Goal: Entertainment & Leisure: Browse casually

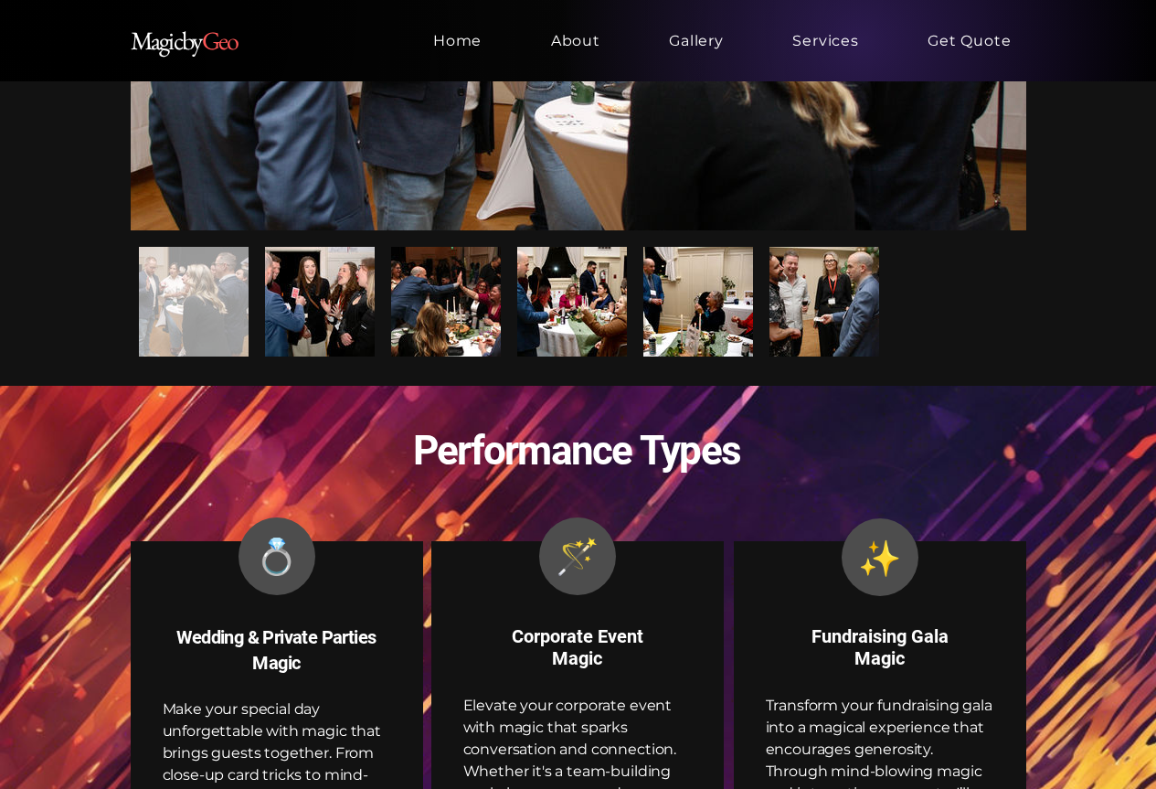
scroll to position [1279, 0]
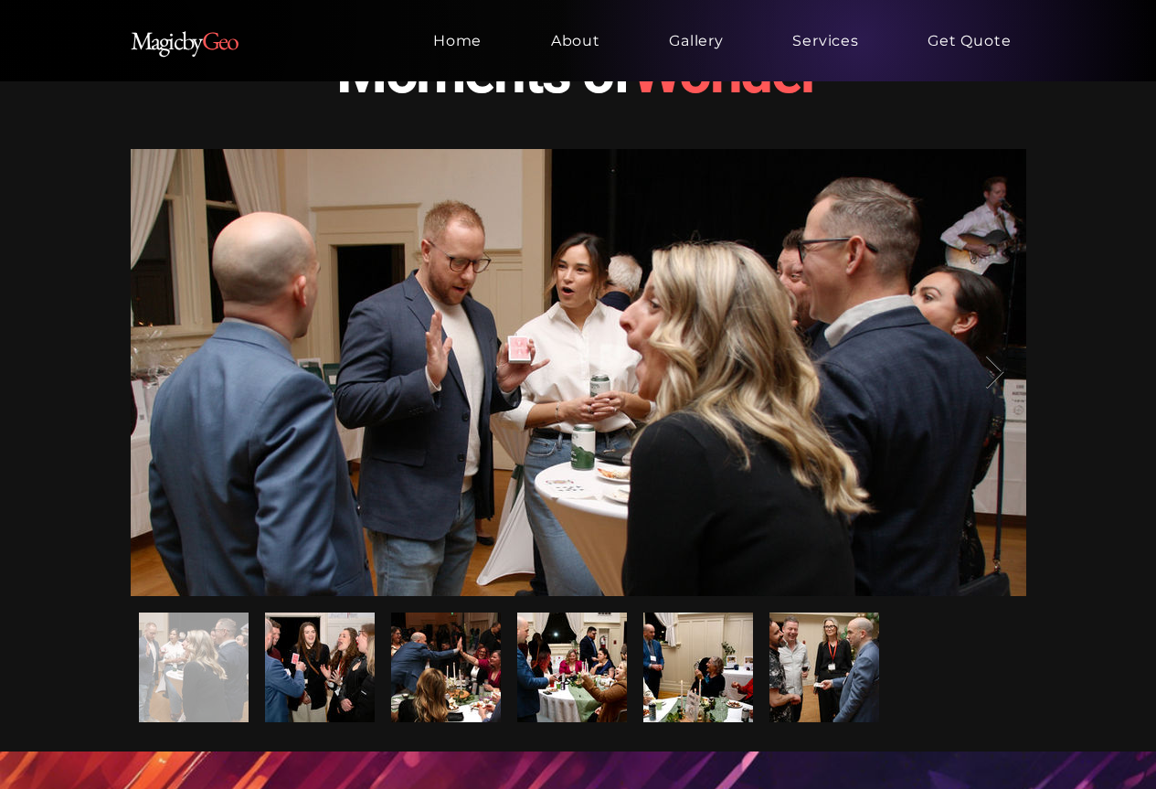
click at [991, 373] on icon "Next Item" at bounding box center [994, 373] width 21 height 36
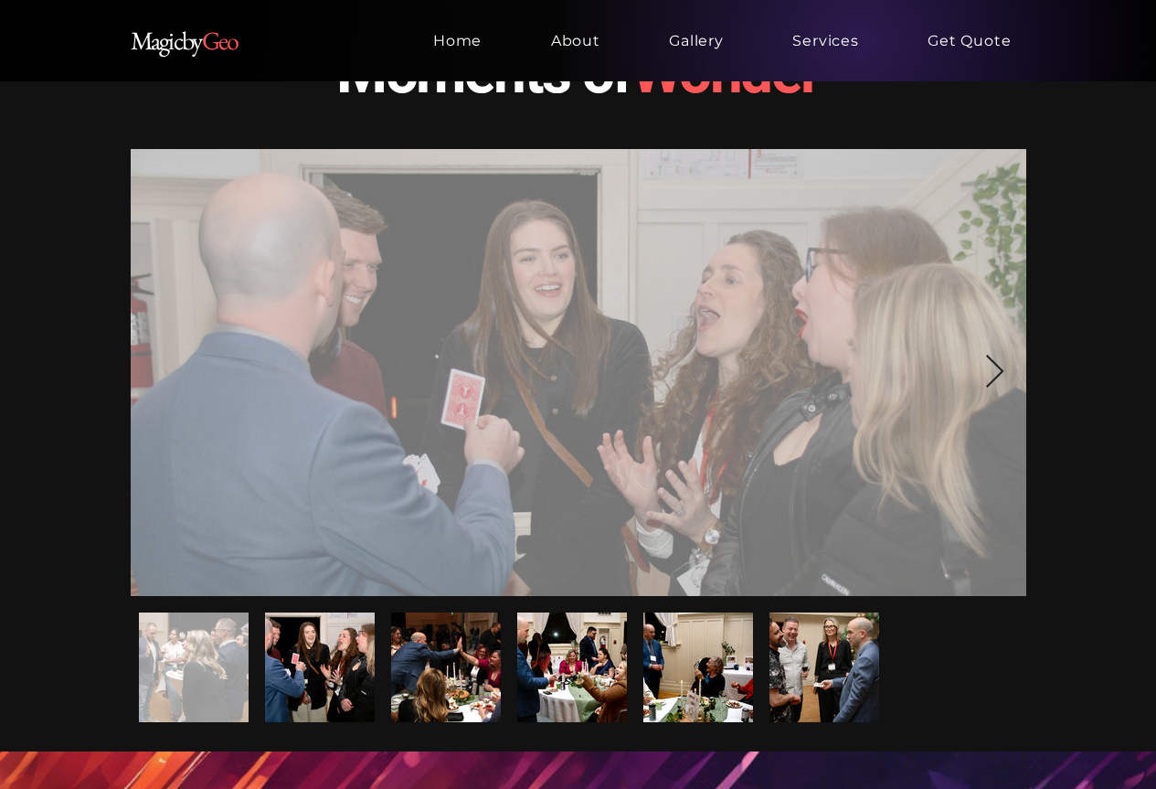
scroll to position [0, 895]
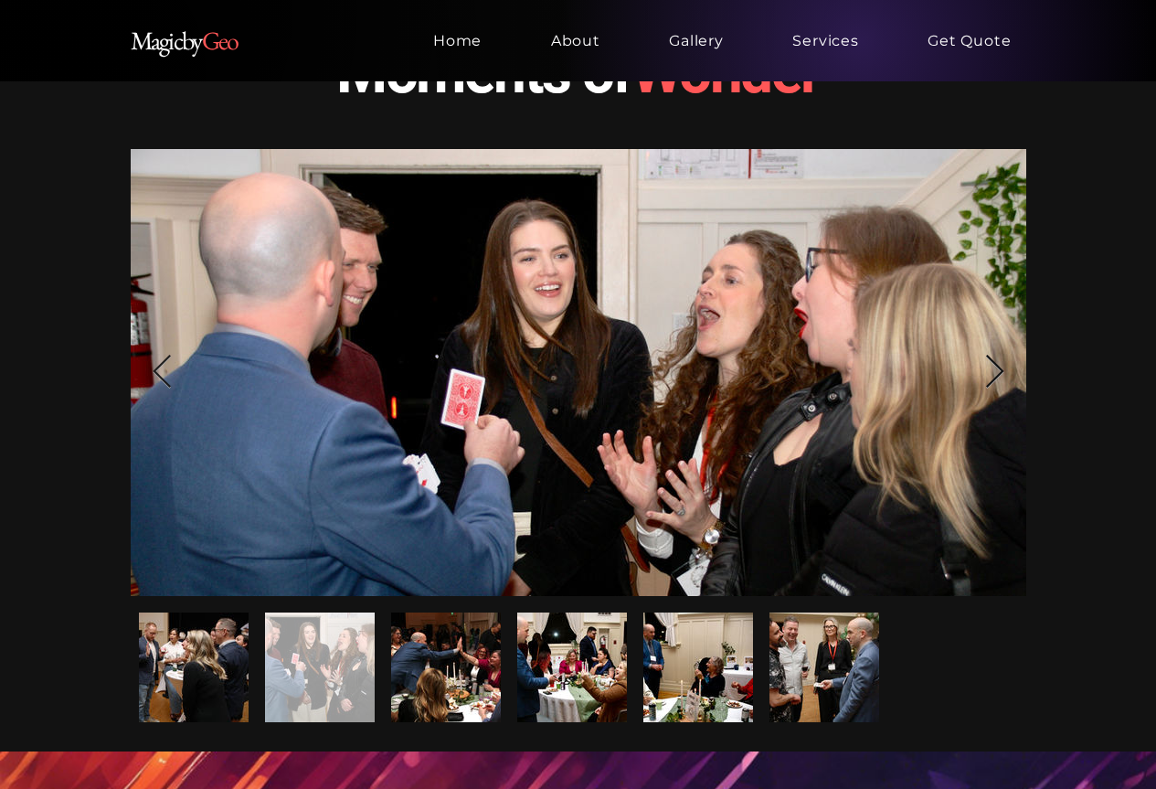
click at [992, 363] on icon "Next Item" at bounding box center [994, 373] width 21 height 36
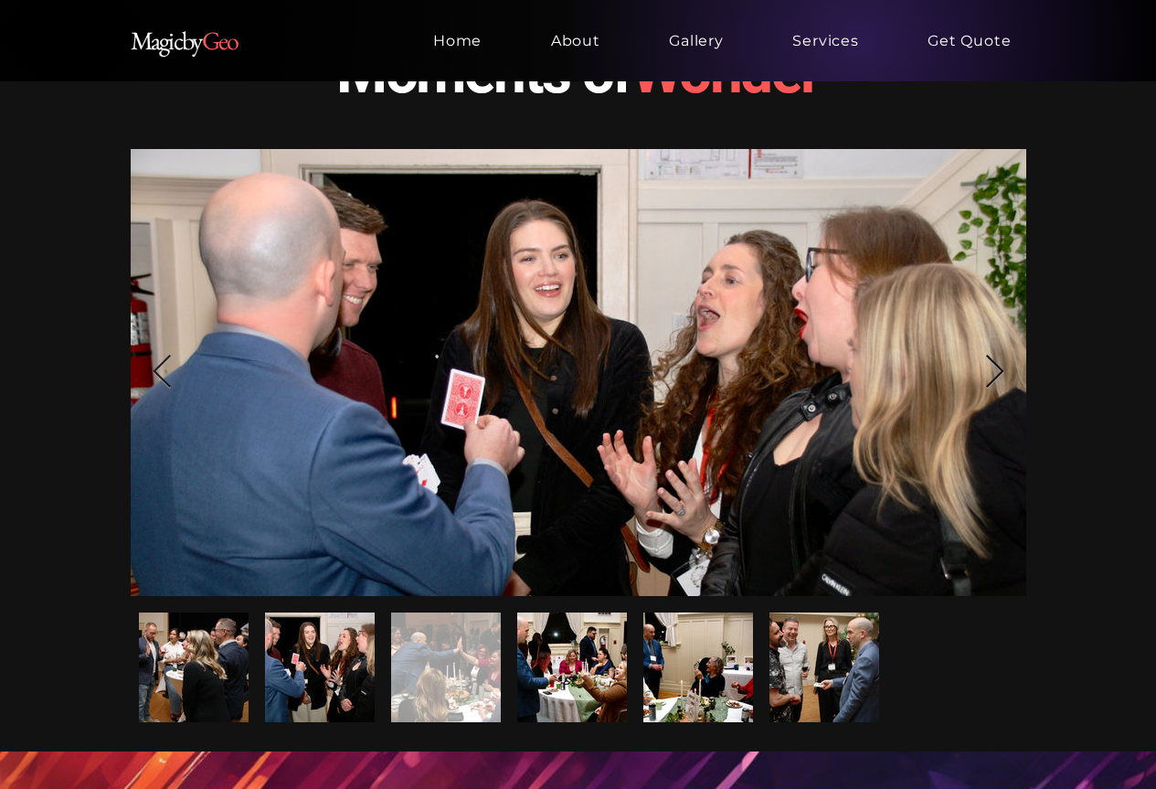
scroll to position [0, 1791]
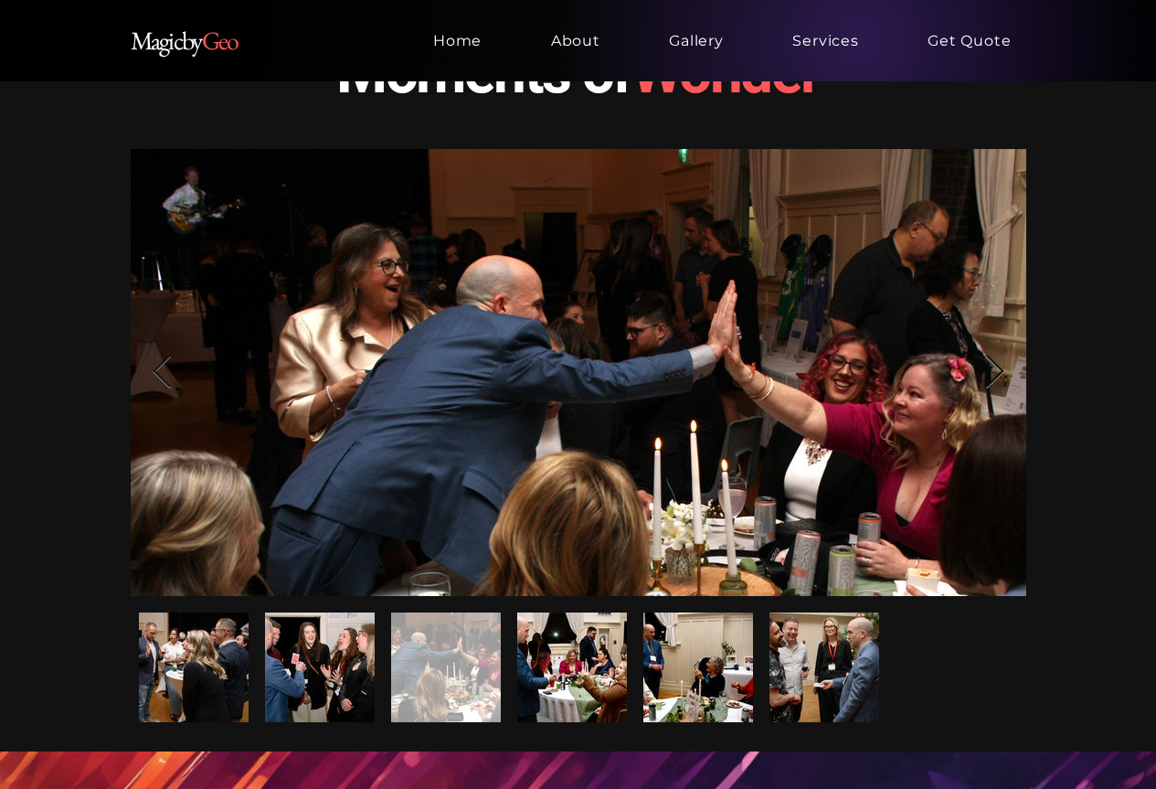
click at [992, 363] on icon "Next Item" at bounding box center [994, 373] width 21 height 36
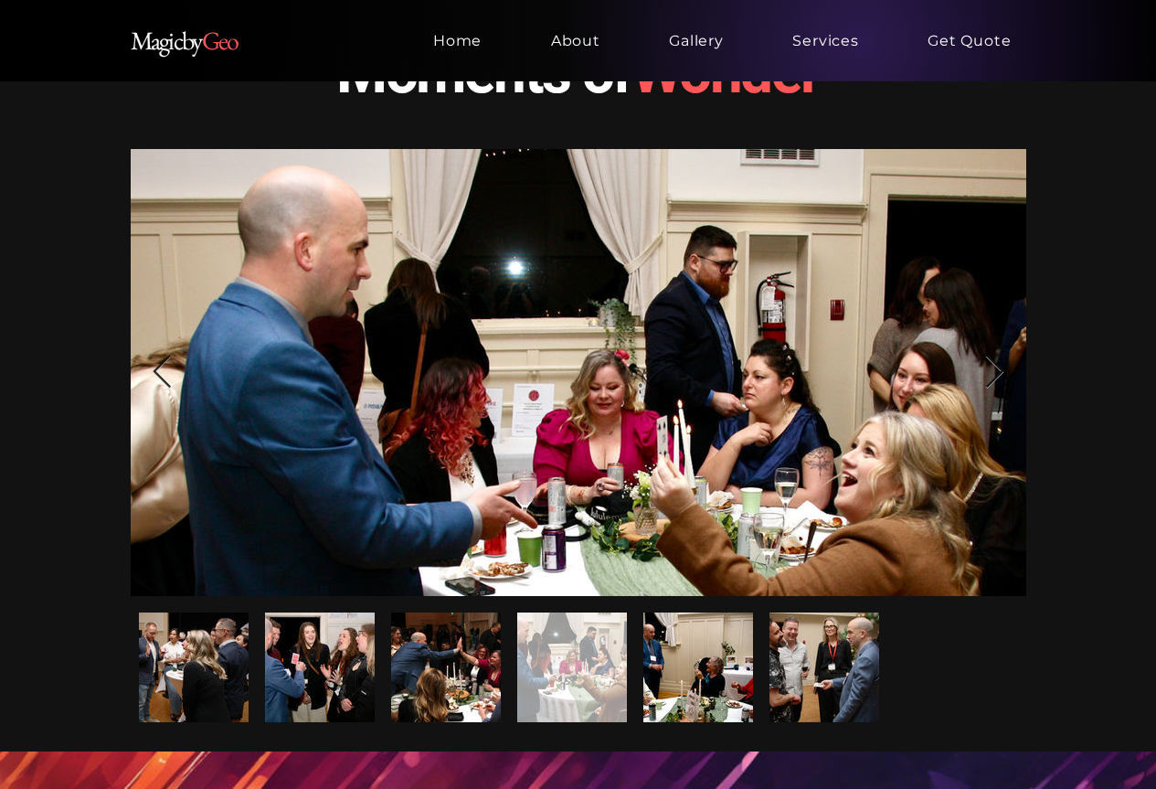
click at [992, 363] on icon "Next Item" at bounding box center [994, 373] width 21 height 36
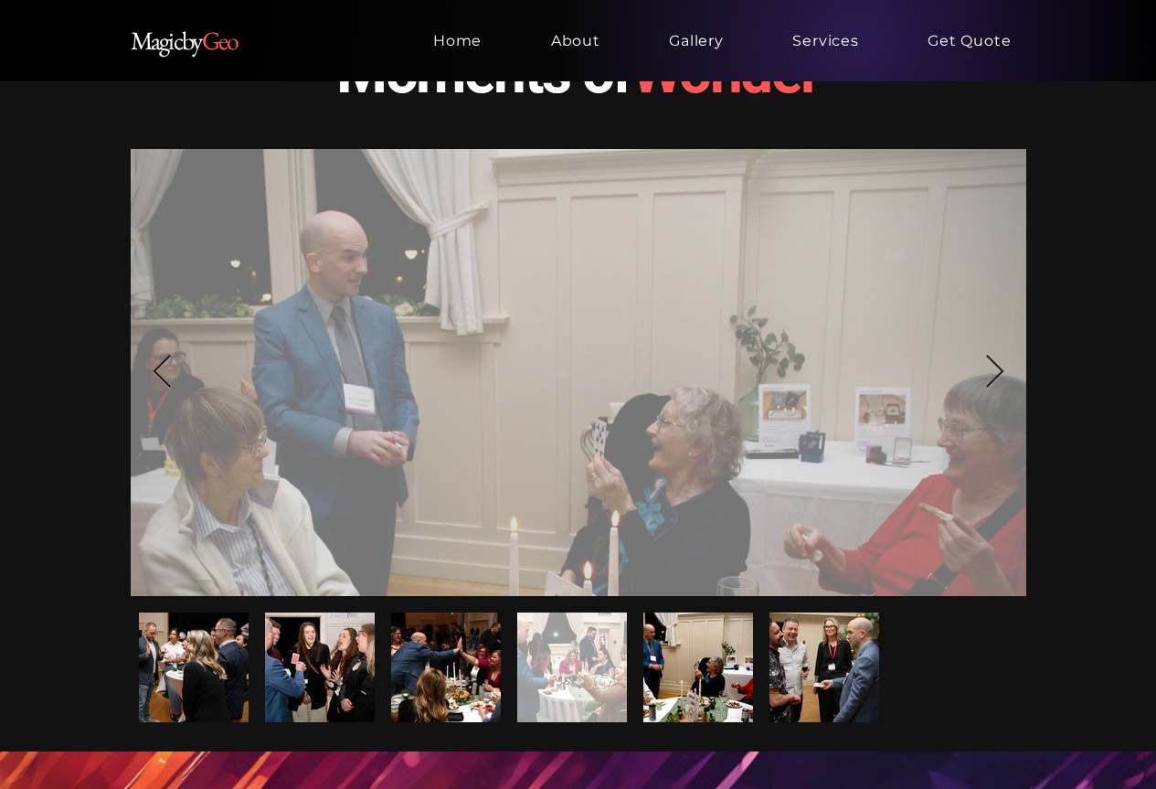
scroll to position [0, 3582]
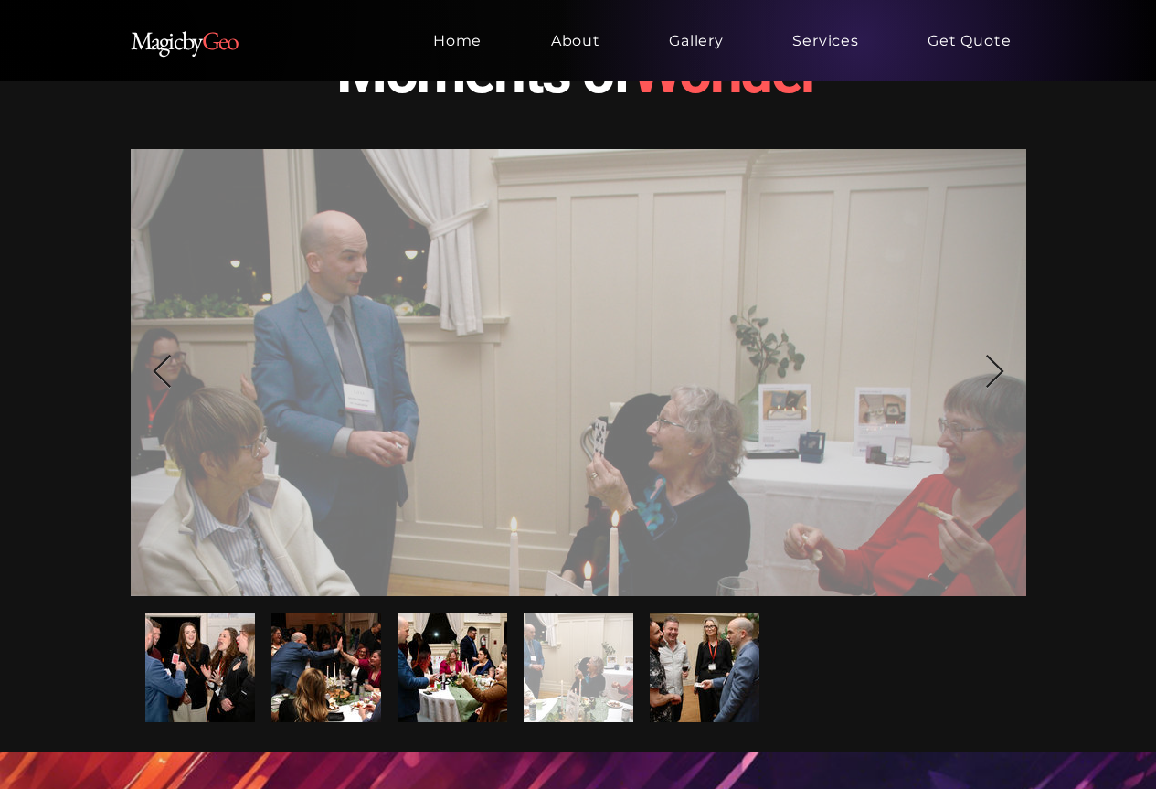
click at [975, 365] on div at bounding box center [578, 372] width 841 height 392
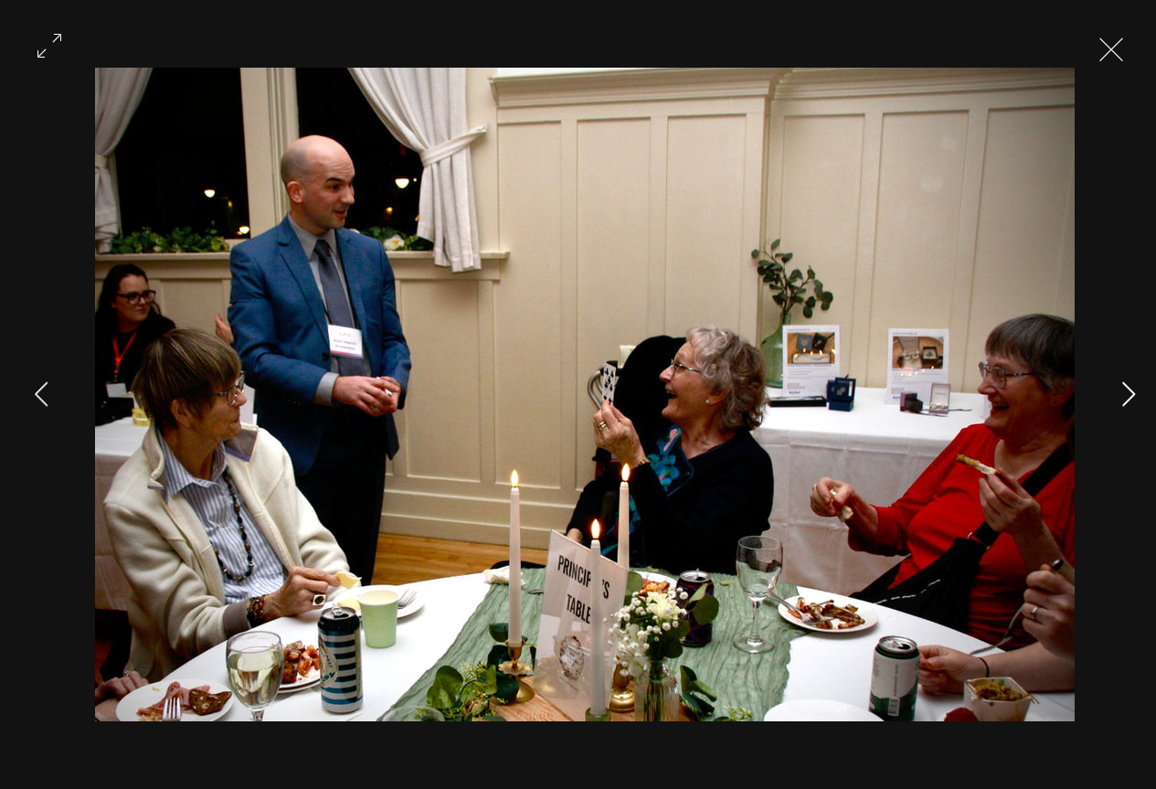
click at [1131, 392] on icon "Next Item" at bounding box center [1129, 393] width 14 height 25
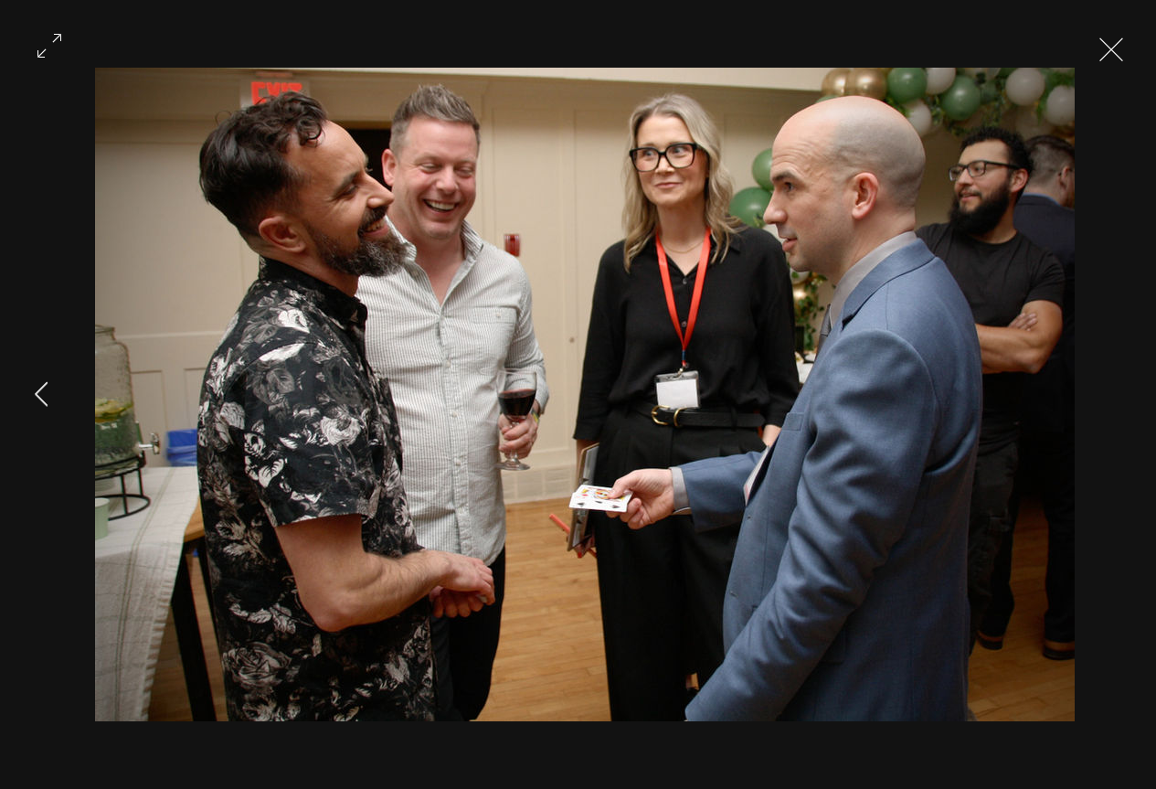
click at [1130, 392] on div "Gallery item, detailed view" at bounding box center [585, 394] width 1170 height 653
click at [40, 407] on button "Previous Item" at bounding box center [41, 395] width 46 height 46
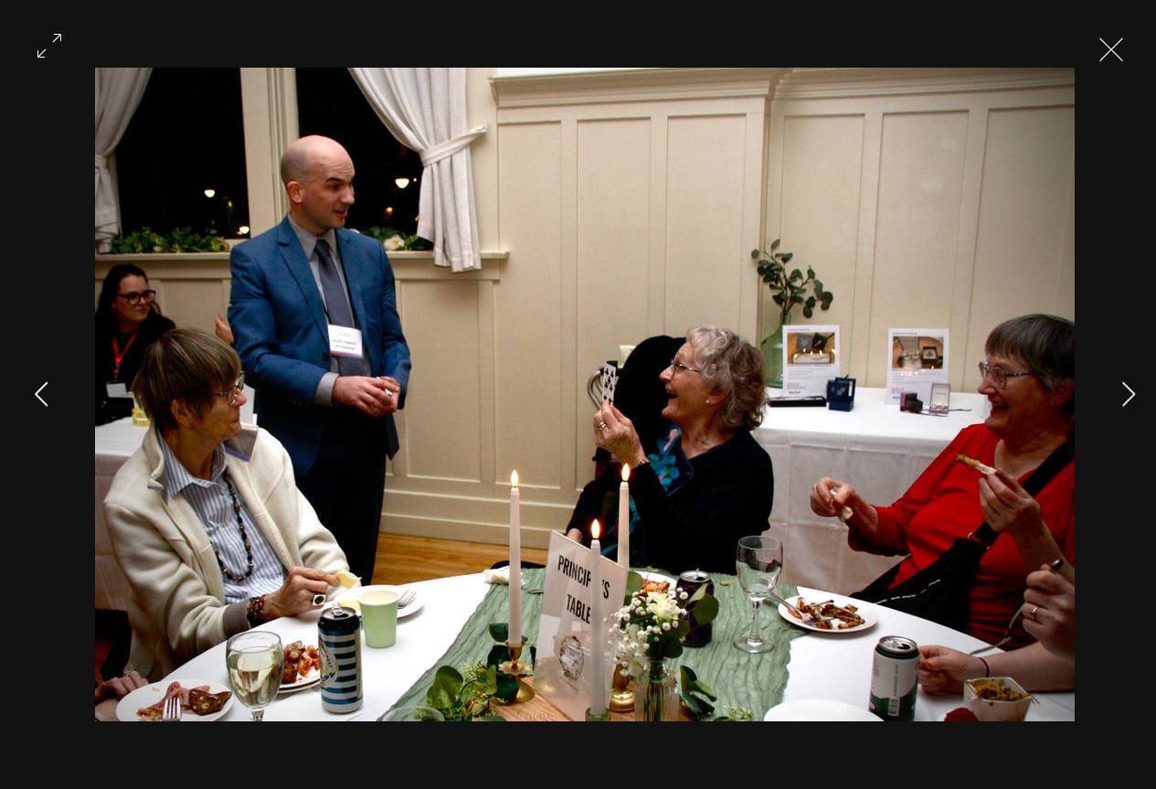
click at [40, 407] on button "Previous Item" at bounding box center [41, 395] width 46 height 46
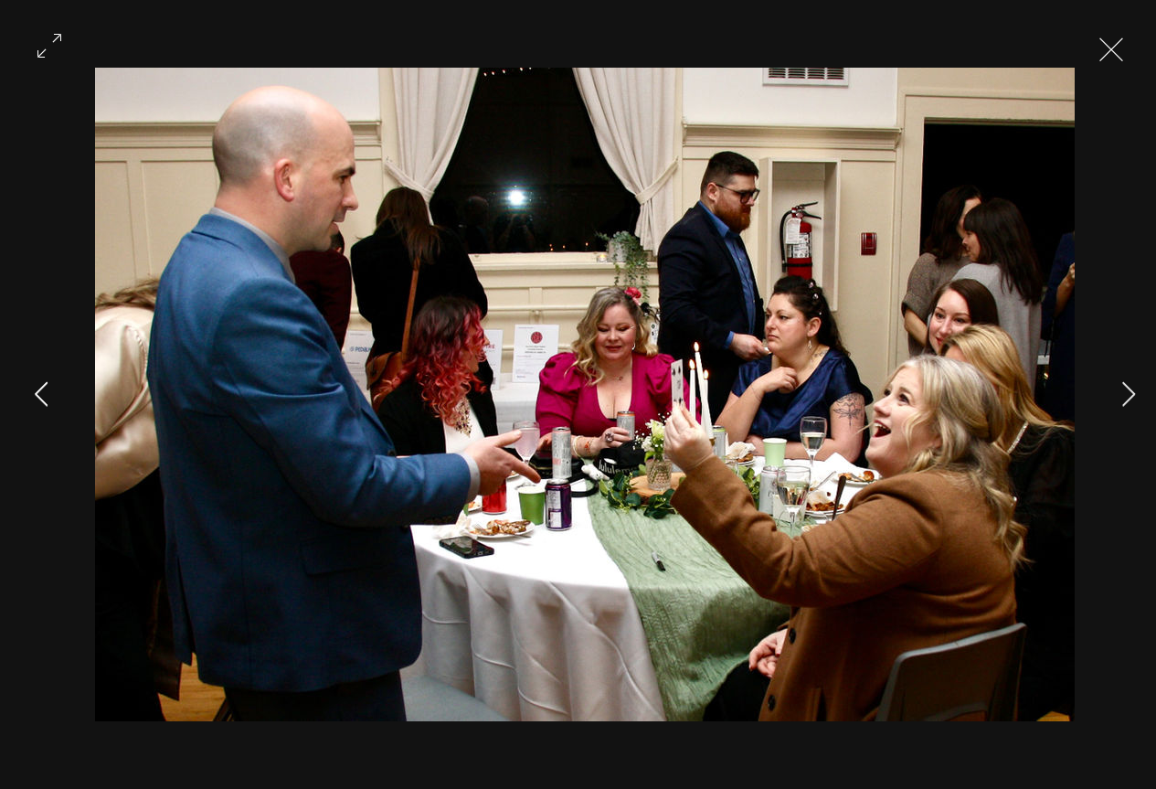
click at [40, 407] on button "Previous Item" at bounding box center [41, 395] width 46 height 46
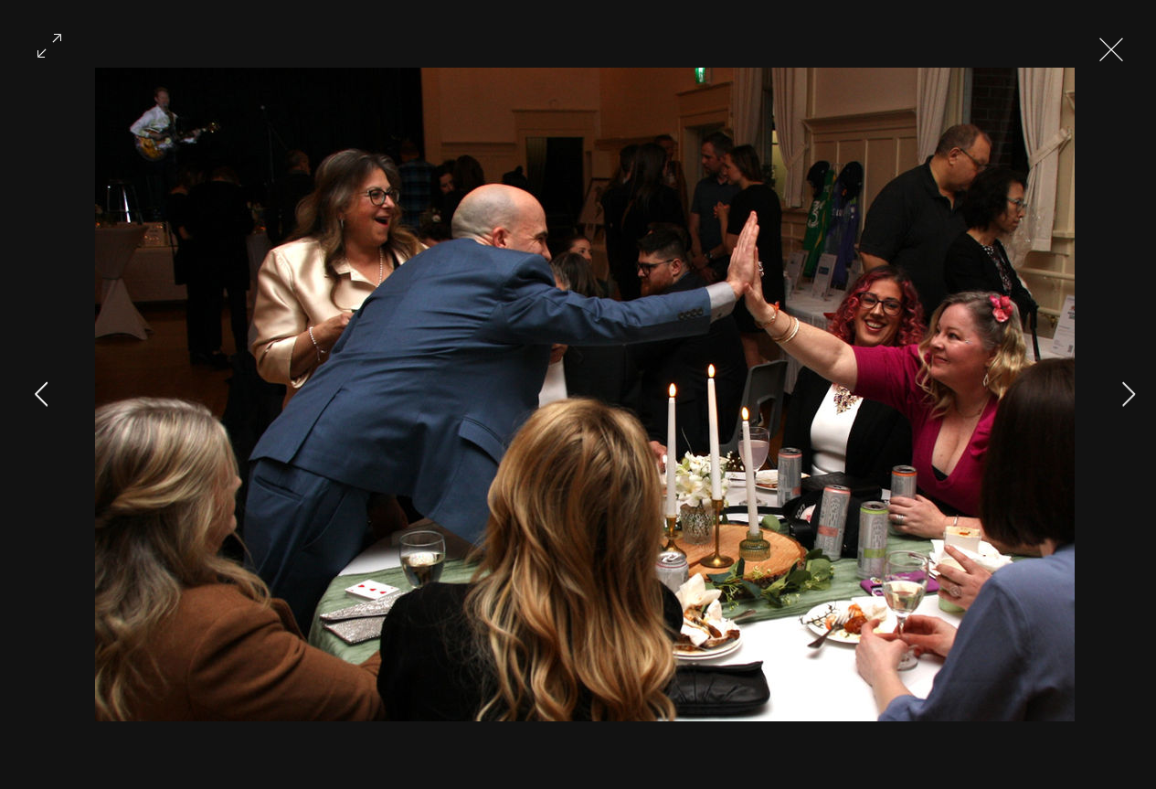
click at [40, 407] on button "Previous Item" at bounding box center [41, 395] width 46 height 46
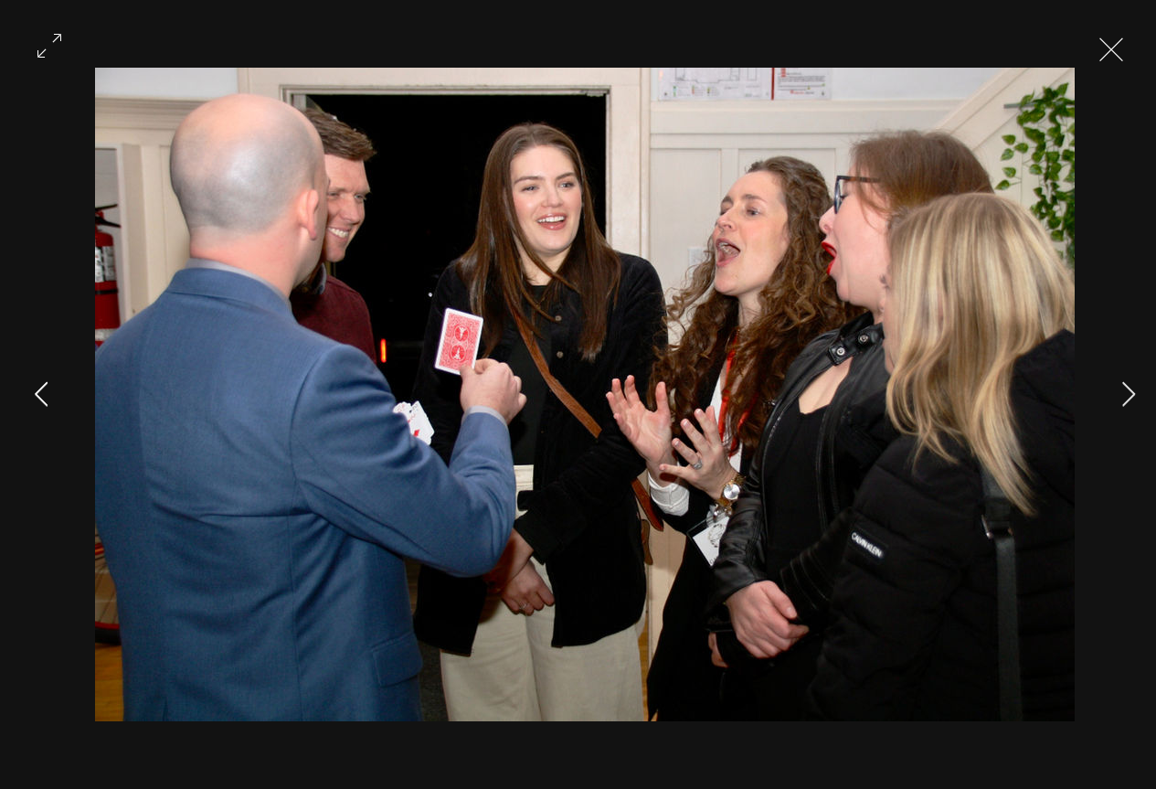
click at [40, 407] on button "Previous Item" at bounding box center [41, 395] width 46 height 46
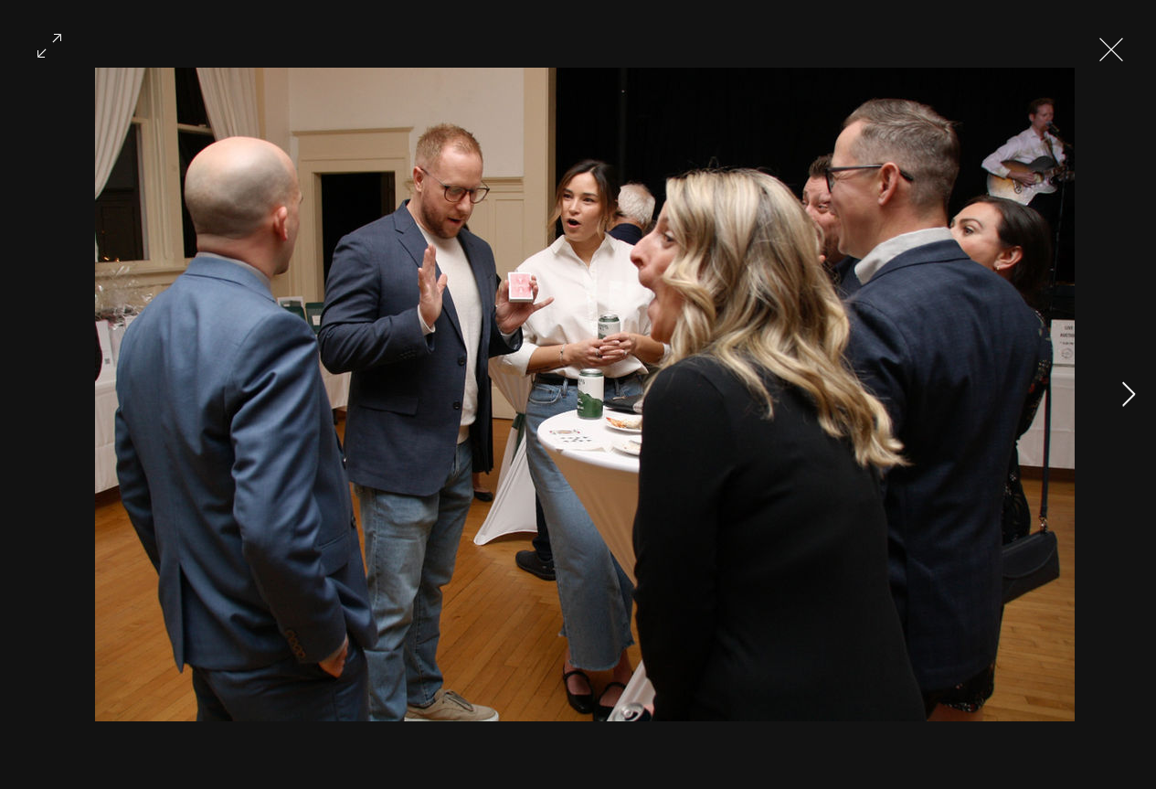
click at [1122, 392] on icon "Next Item" at bounding box center [1129, 393] width 14 height 25
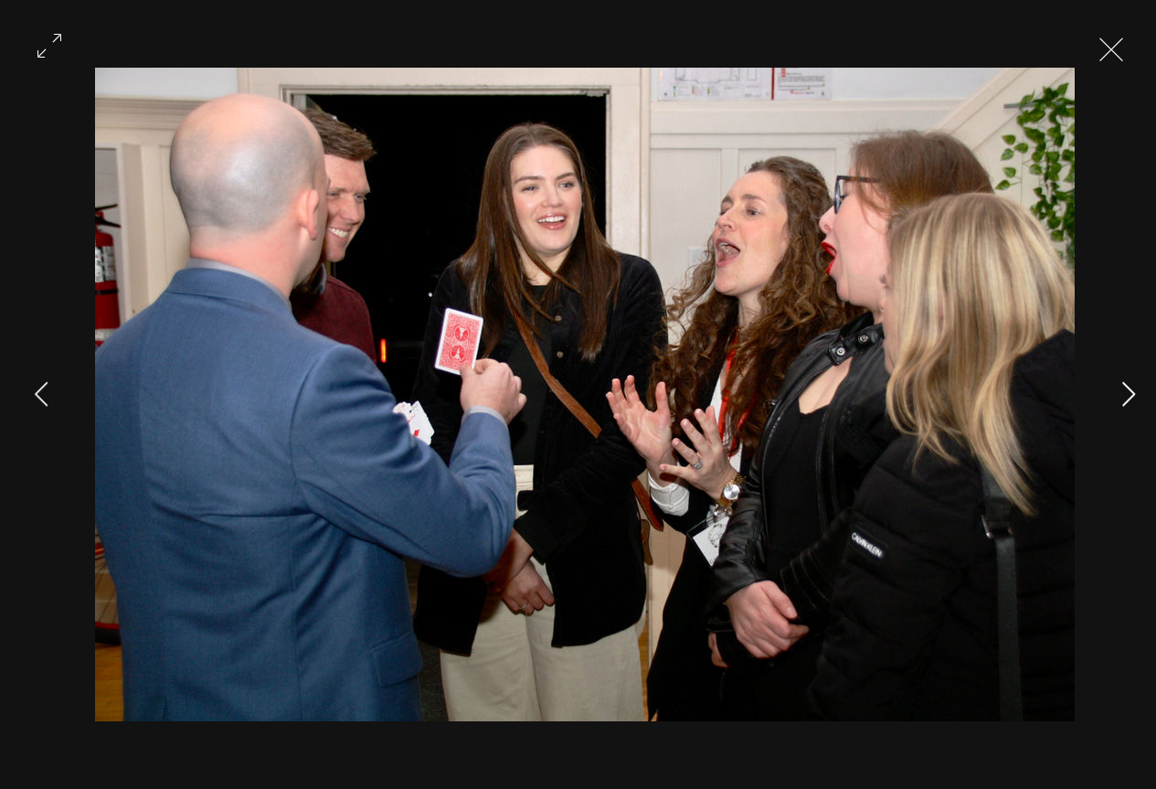
click at [1125, 408] on button "Next Item" at bounding box center [1129, 395] width 46 height 46
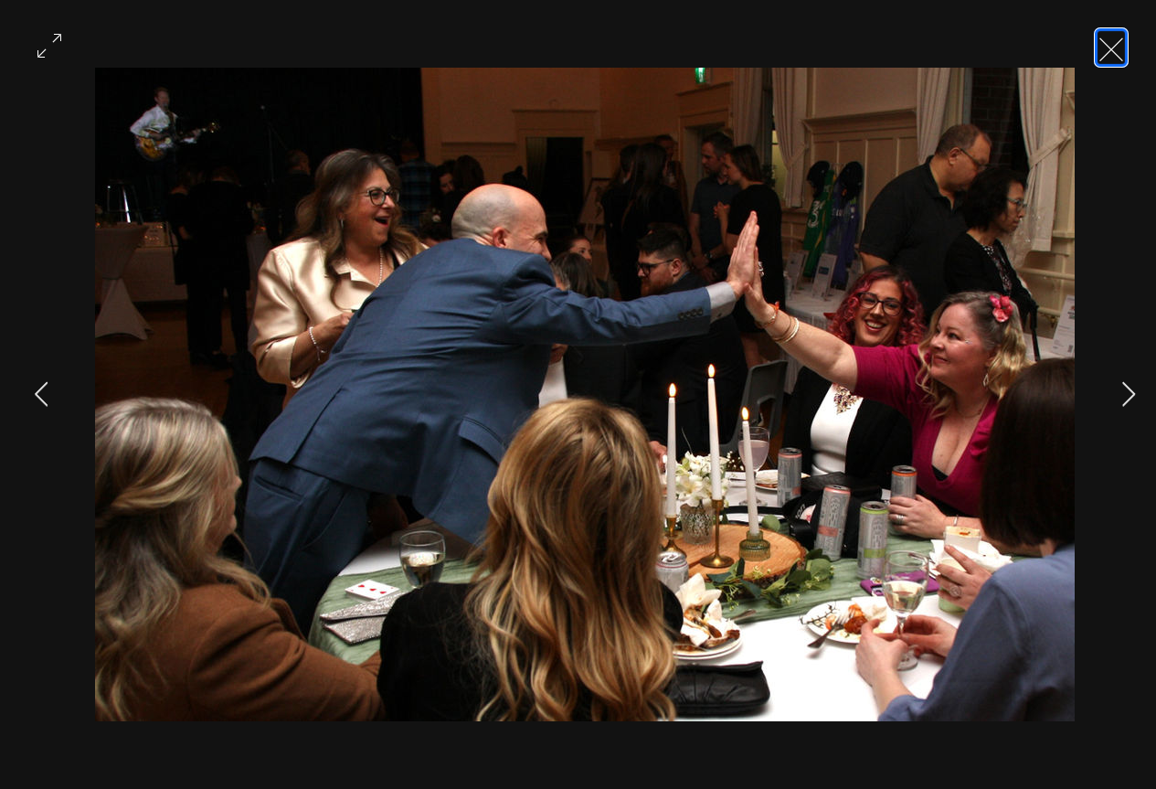
click at [1105, 59] on button "Exit expand mode" at bounding box center [1111, 47] width 35 height 40
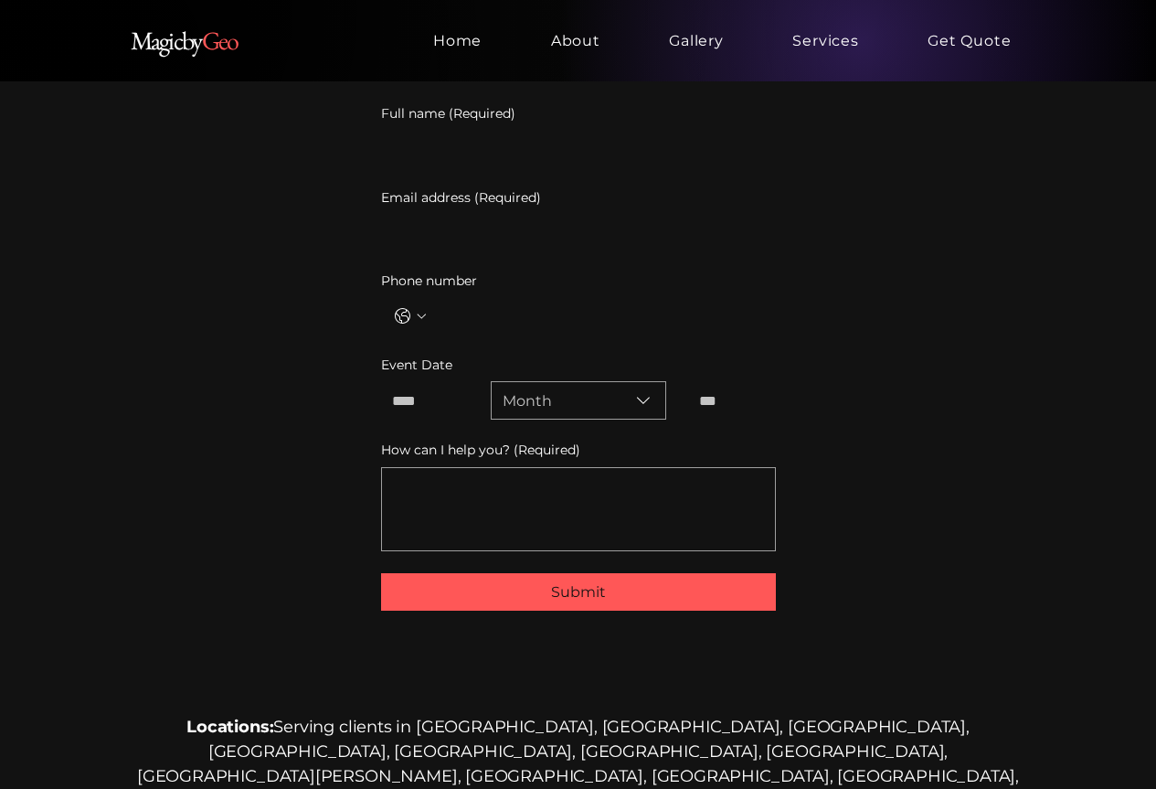
click at [719, 51] on link "Gallery" at bounding box center [670, 40] width 123 height 37
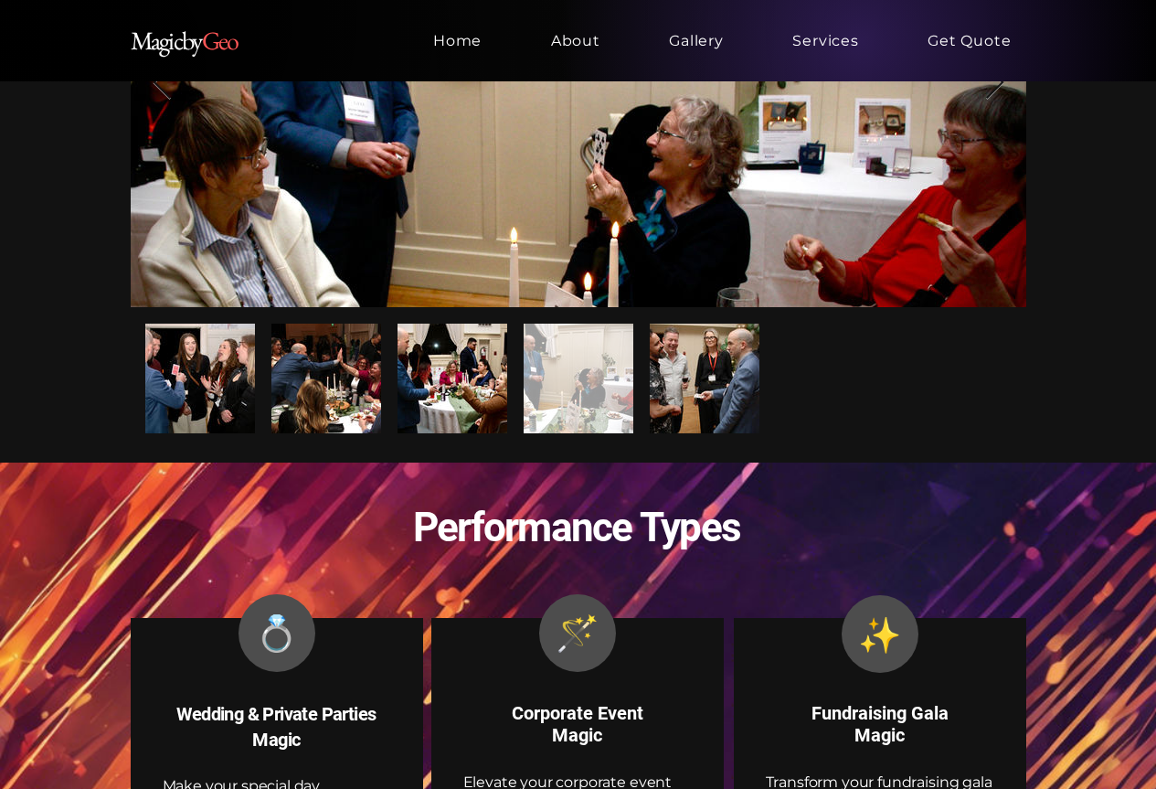
scroll to position [1385, 0]
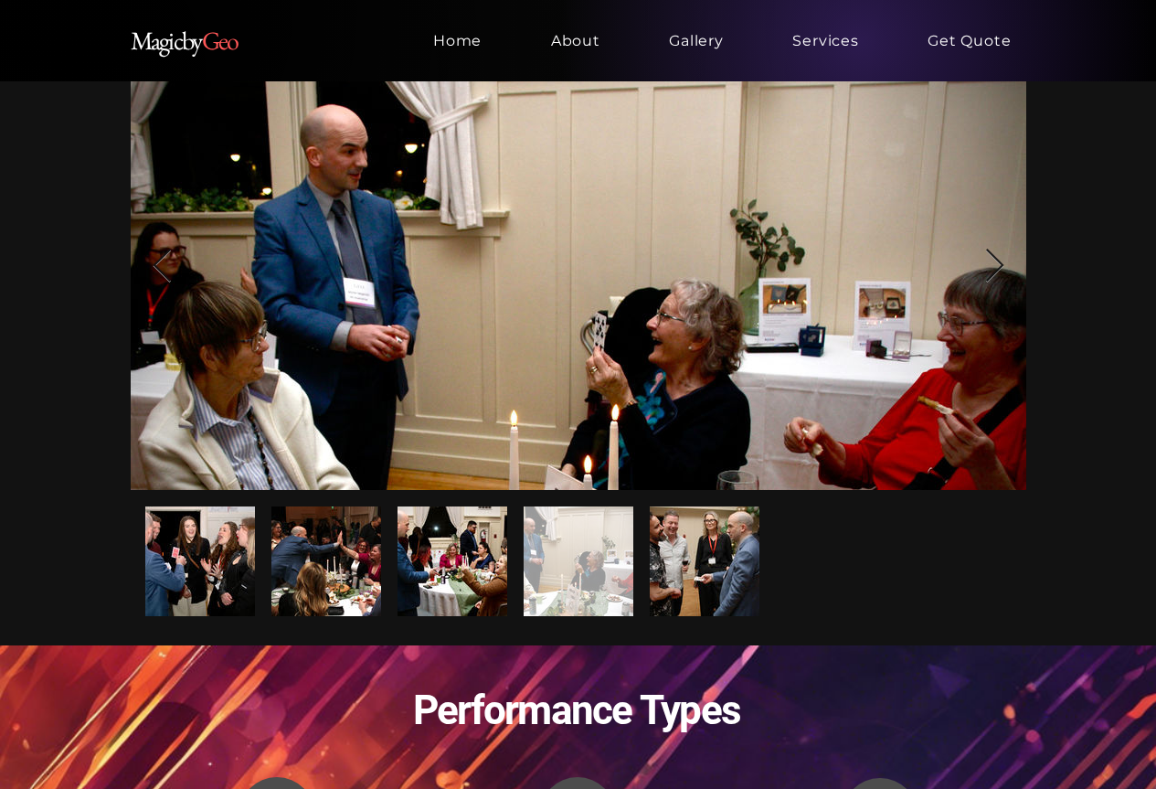
click at [425, 578] on div "main content" at bounding box center [452, 561] width 110 height 110
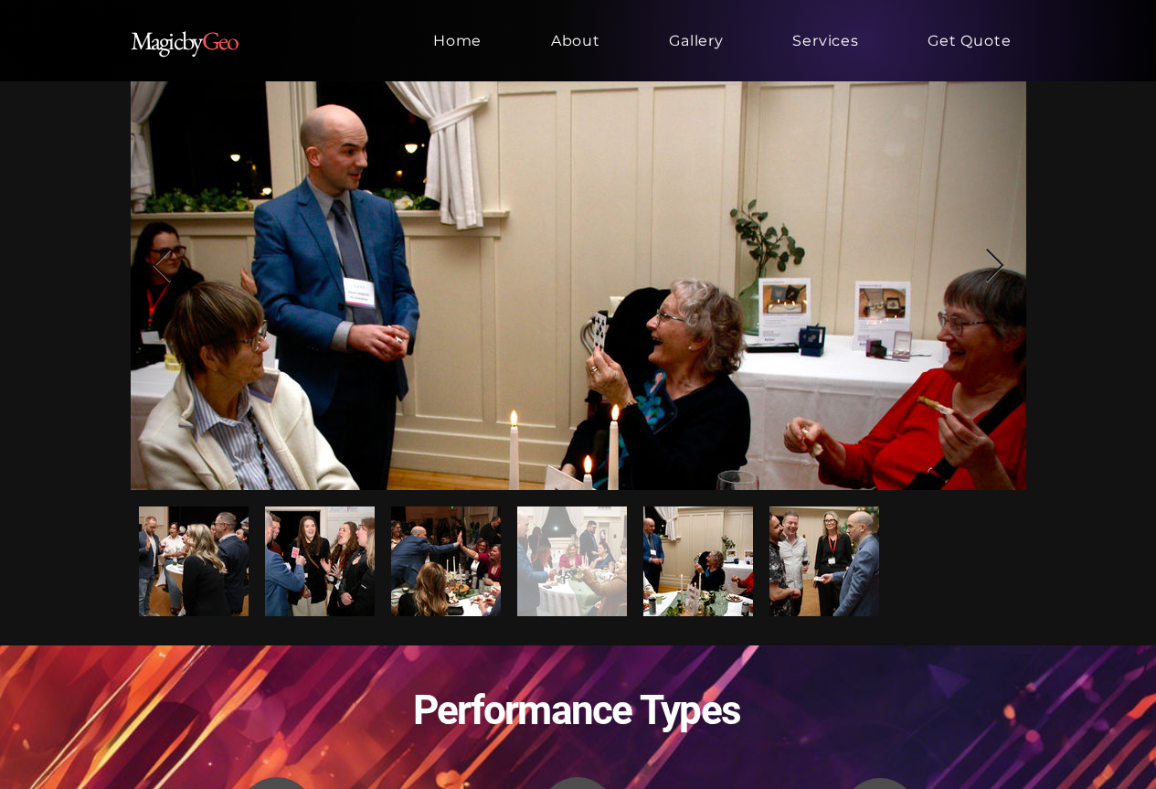
scroll to position [0, 2686]
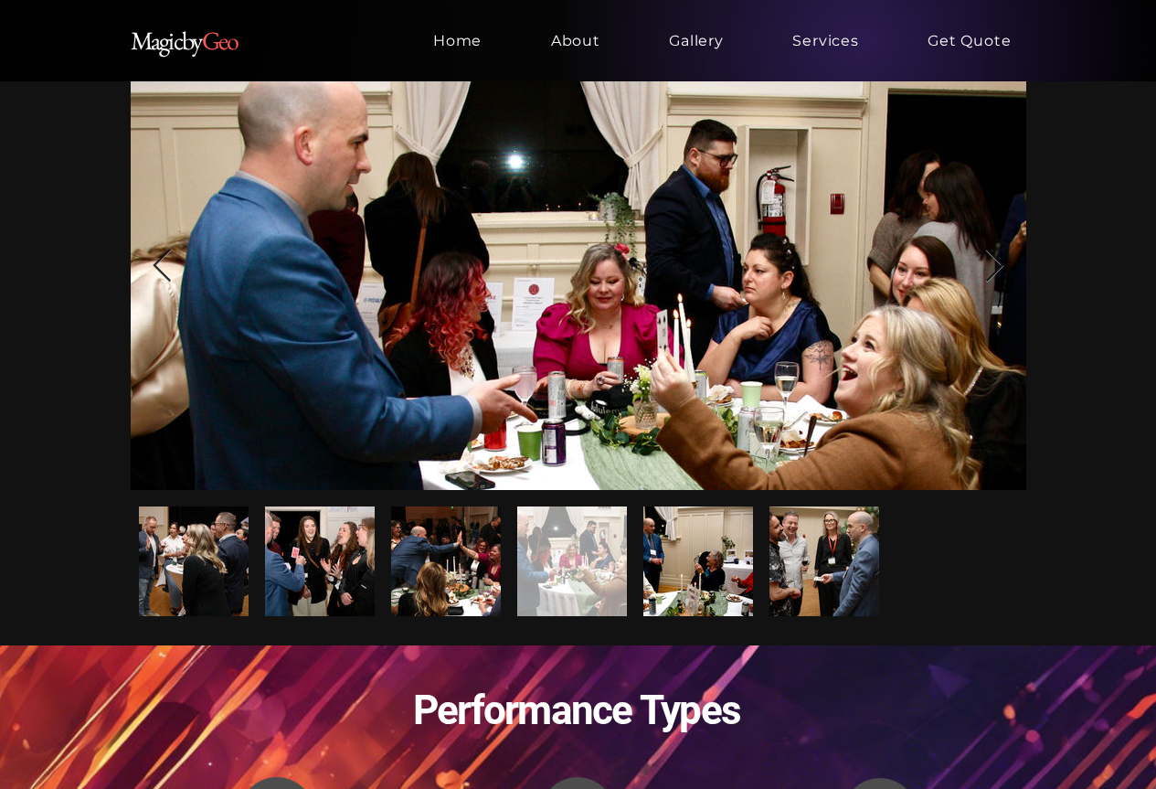
click at [418, 573] on div "main content" at bounding box center [446, 561] width 110 height 110
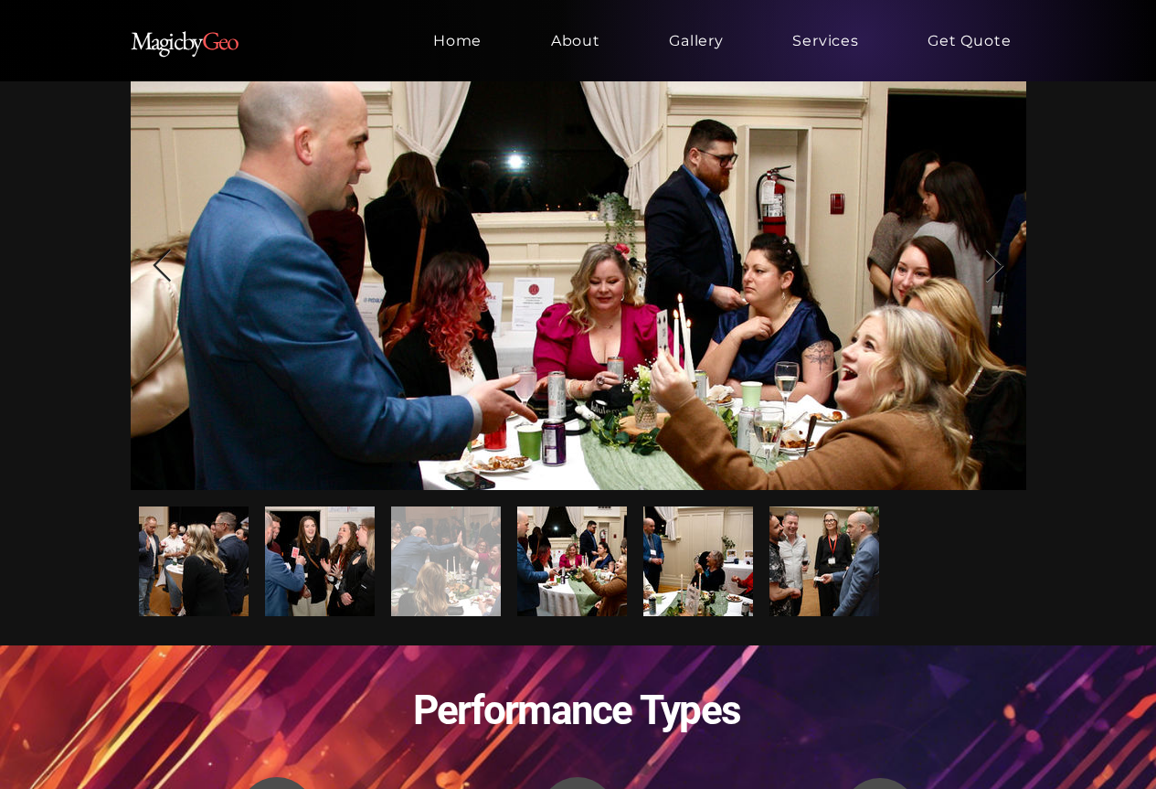
scroll to position [0, 1791]
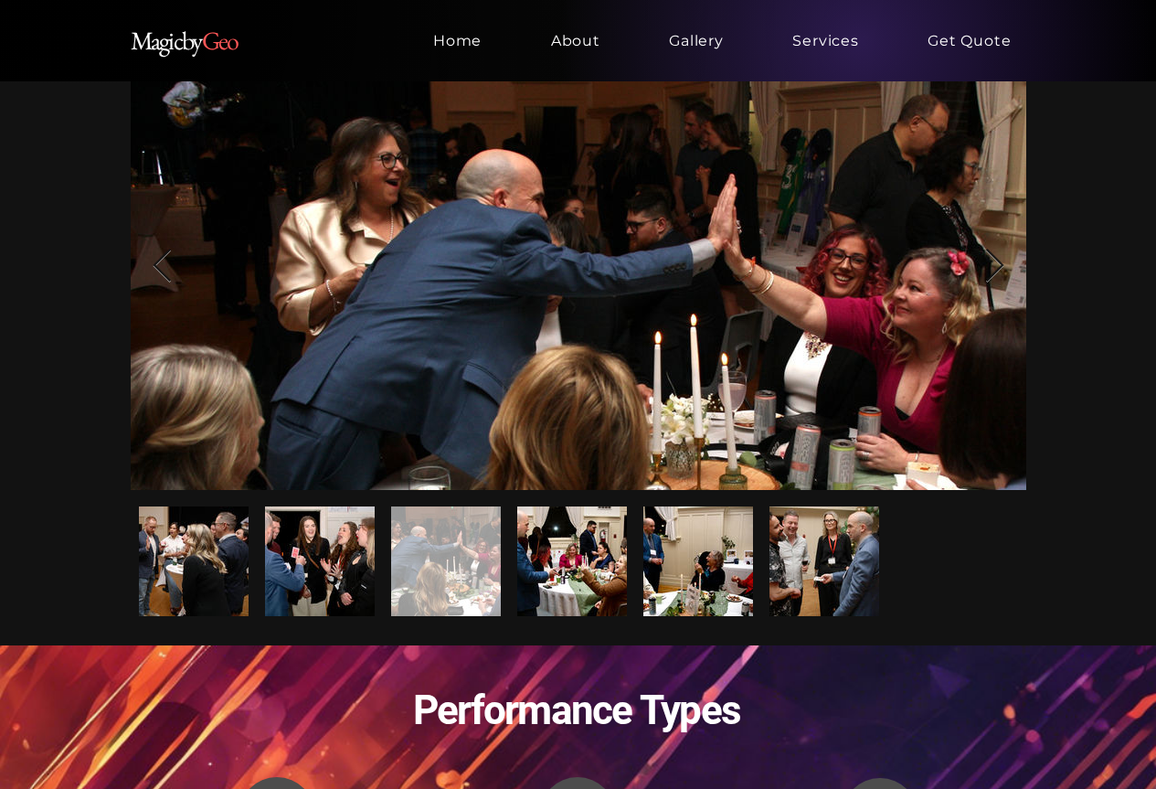
click at [196, 577] on div "main content" at bounding box center [194, 561] width 110 height 110
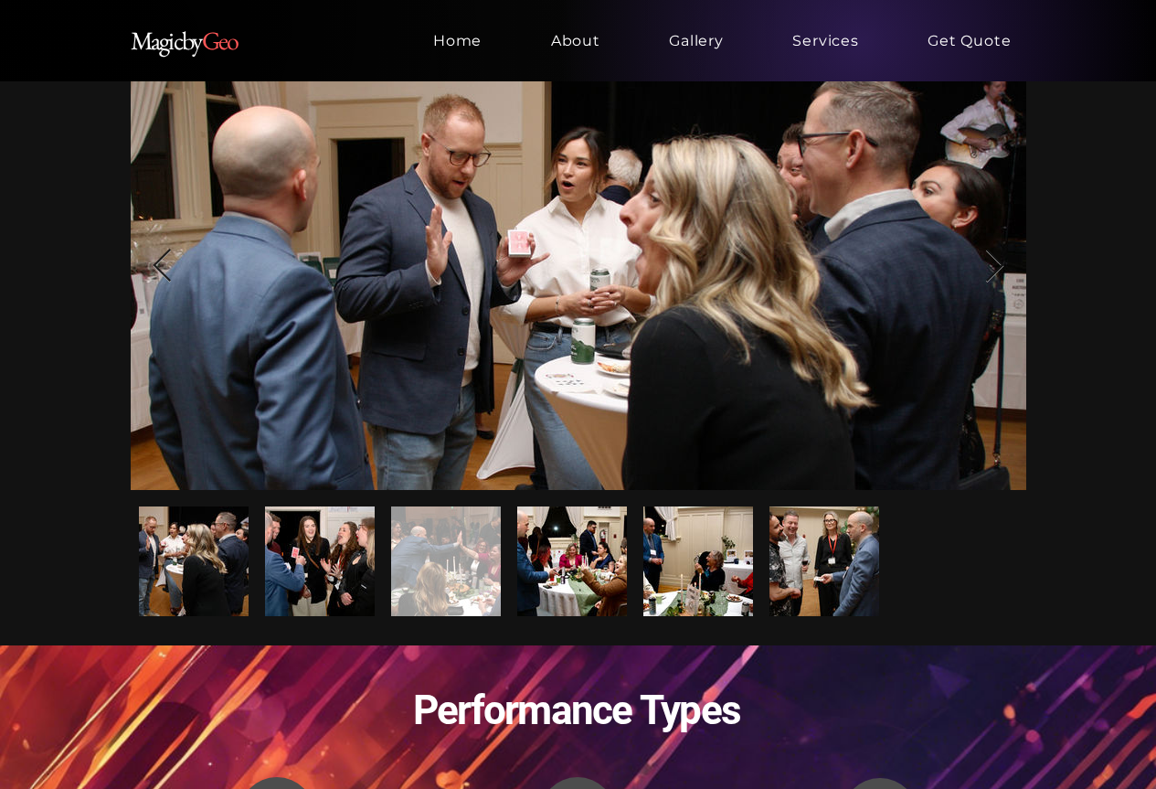
scroll to position [0, 0]
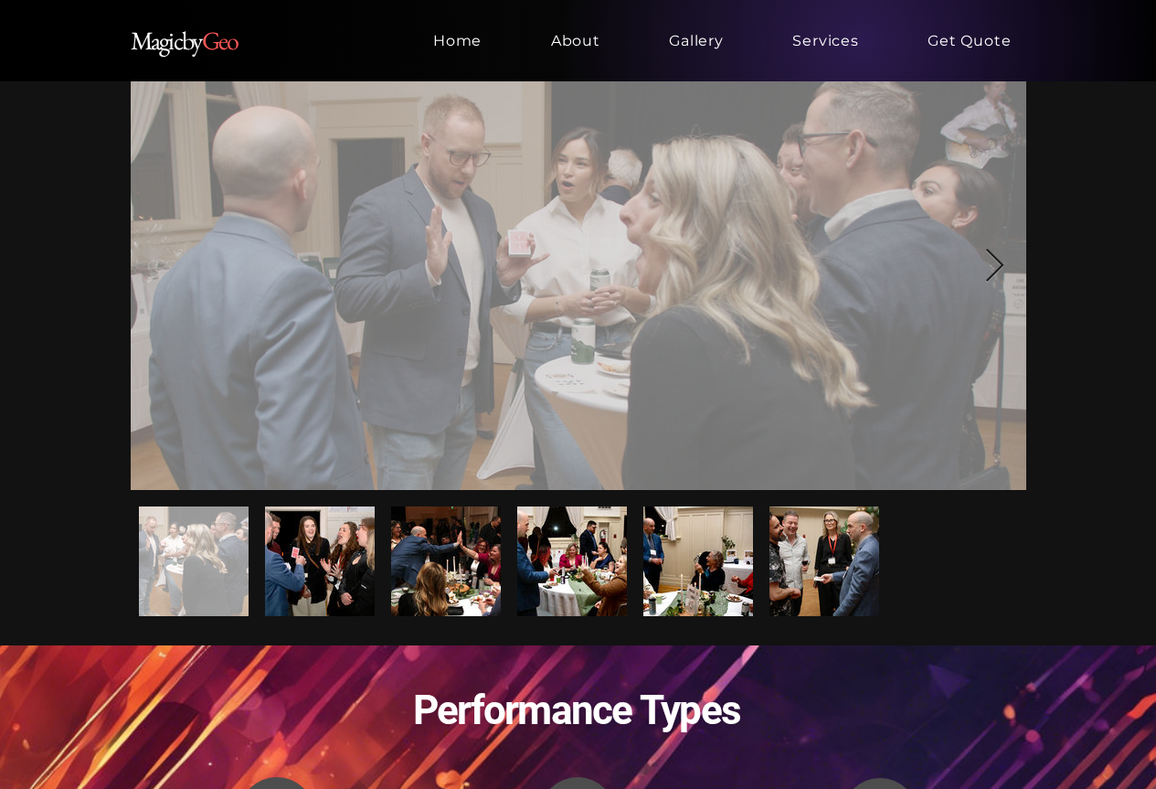
click at [484, 323] on div "main content" at bounding box center [578, 266] width 841 height 392
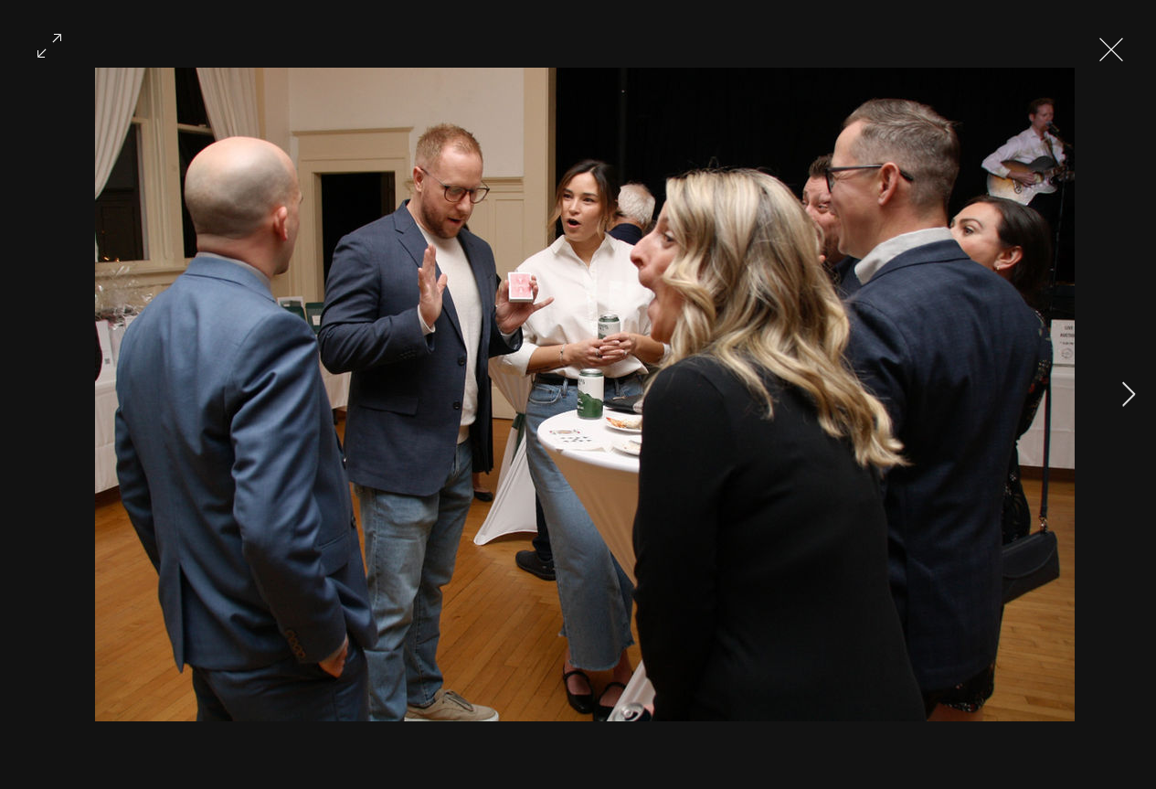
drag, startPoint x: 688, startPoint y: 269, endPoint x: 686, endPoint y: 258, distance: 11.1
click at [719, 301] on img "Gallery item, detailed view" at bounding box center [585, 394] width 980 height 653
click at [1122, 50] on button "Exit expand mode" at bounding box center [1111, 47] width 35 height 40
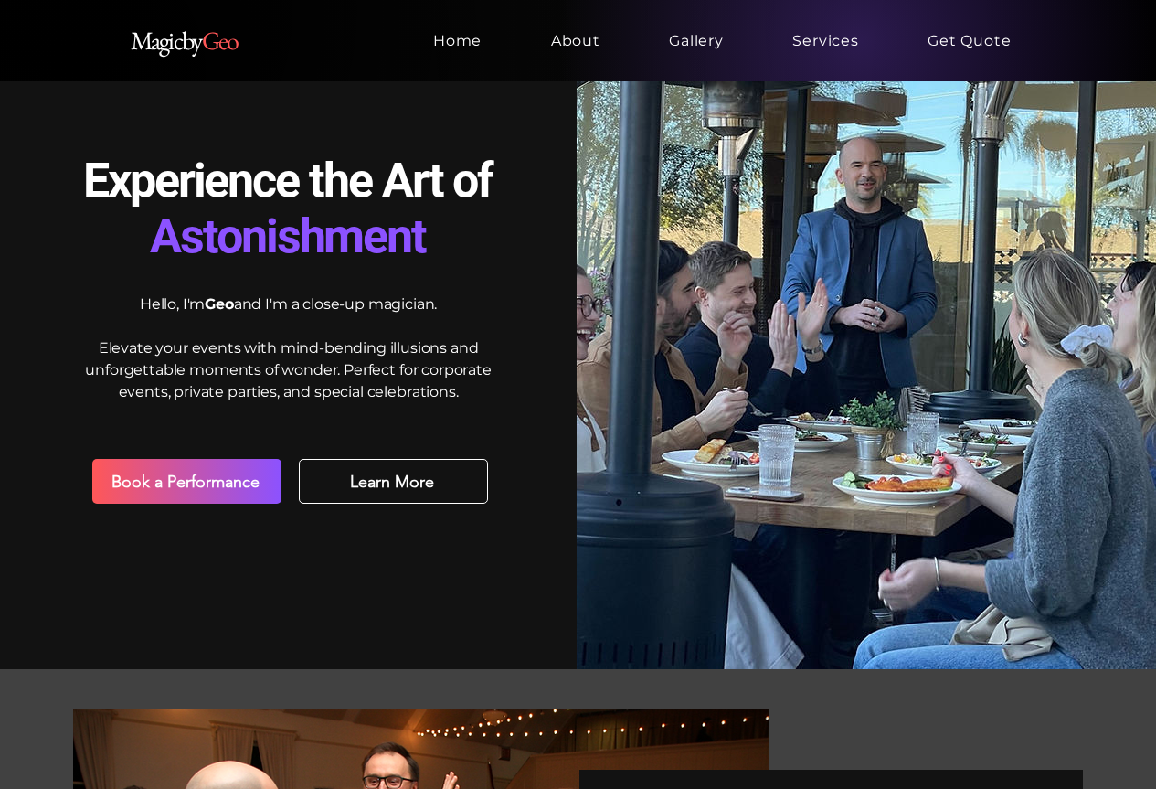
scroll to position [1385, 0]
